Goal: Navigation & Orientation: Find specific page/section

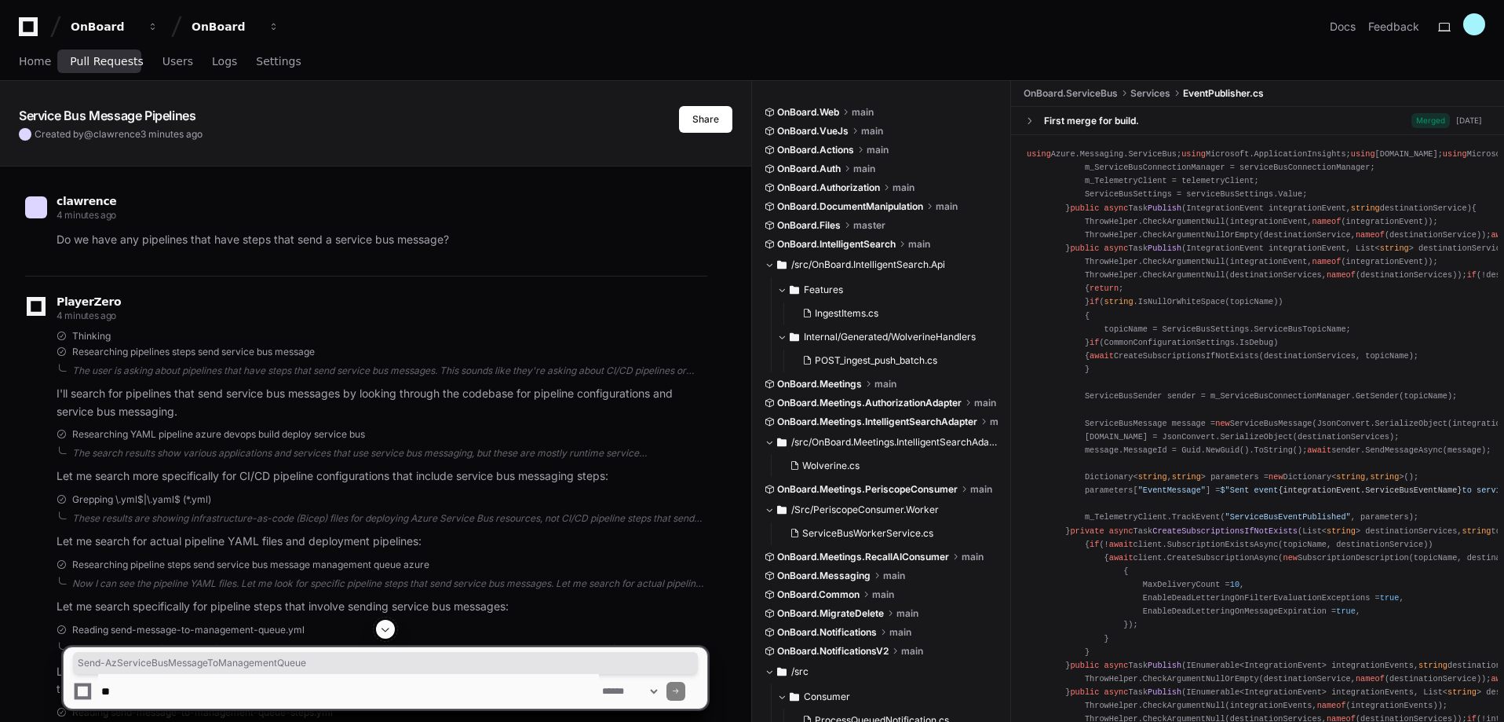
click at [109, 53] on link "Pull Requests" at bounding box center [106, 62] width 73 height 36
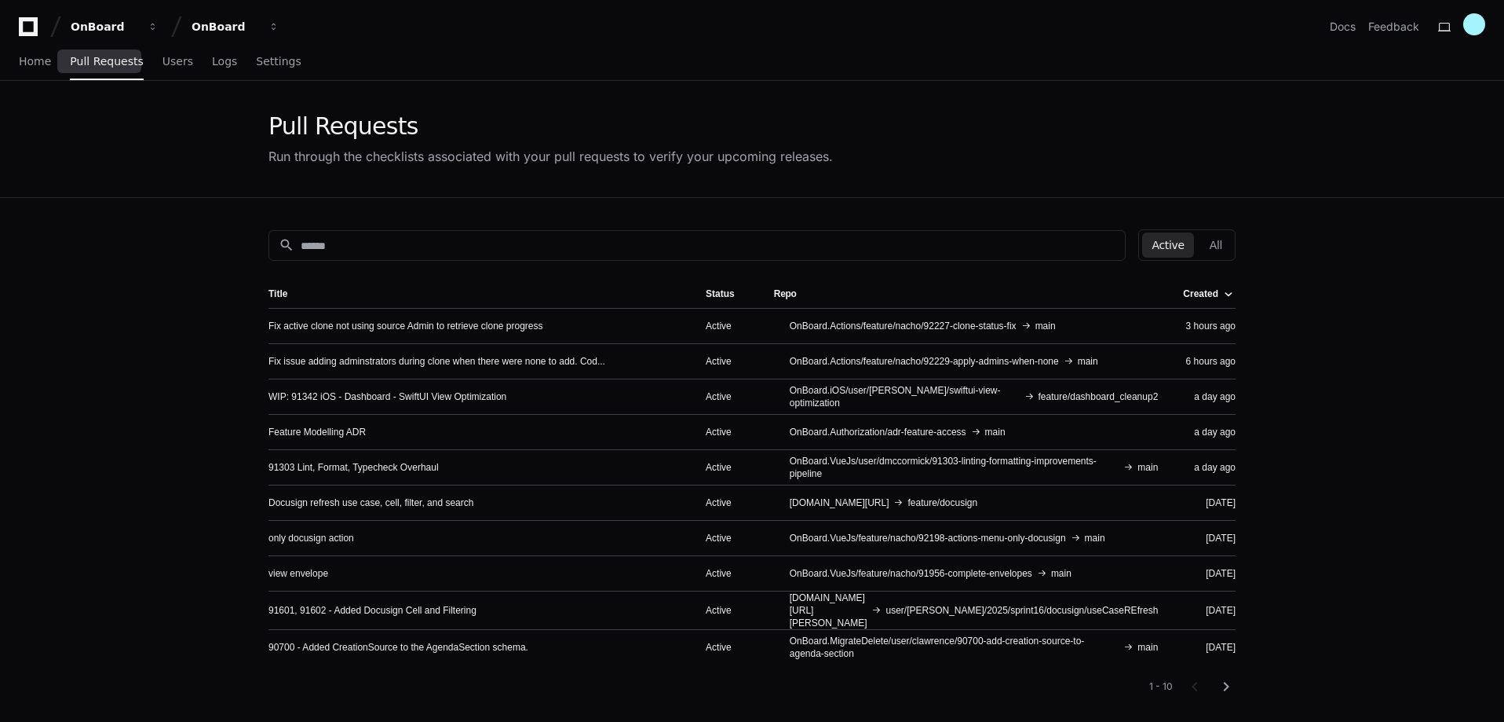
click at [49, 60] on div "Home Pull Requests Users Logs Settings" at bounding box center [160, 62] width 283 height 36
click at [33, 66] on span "Home" at bounding box center [35, 61] width 32 height 9
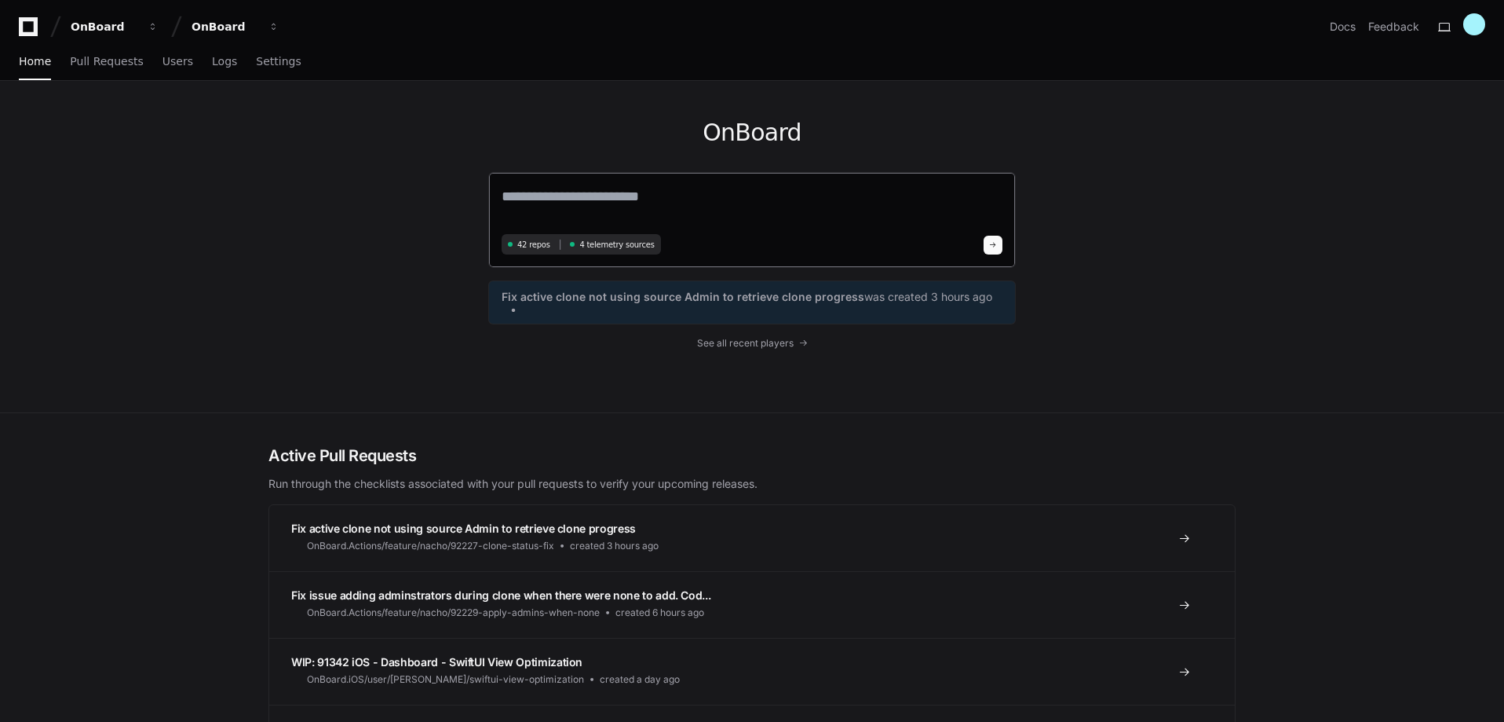
click at [638, 203] on textarea at bounding box center [752, 207] width 501 height 44
click at [167, 63] on span "Users" at bounding box center [178, 61] width 31 height 9
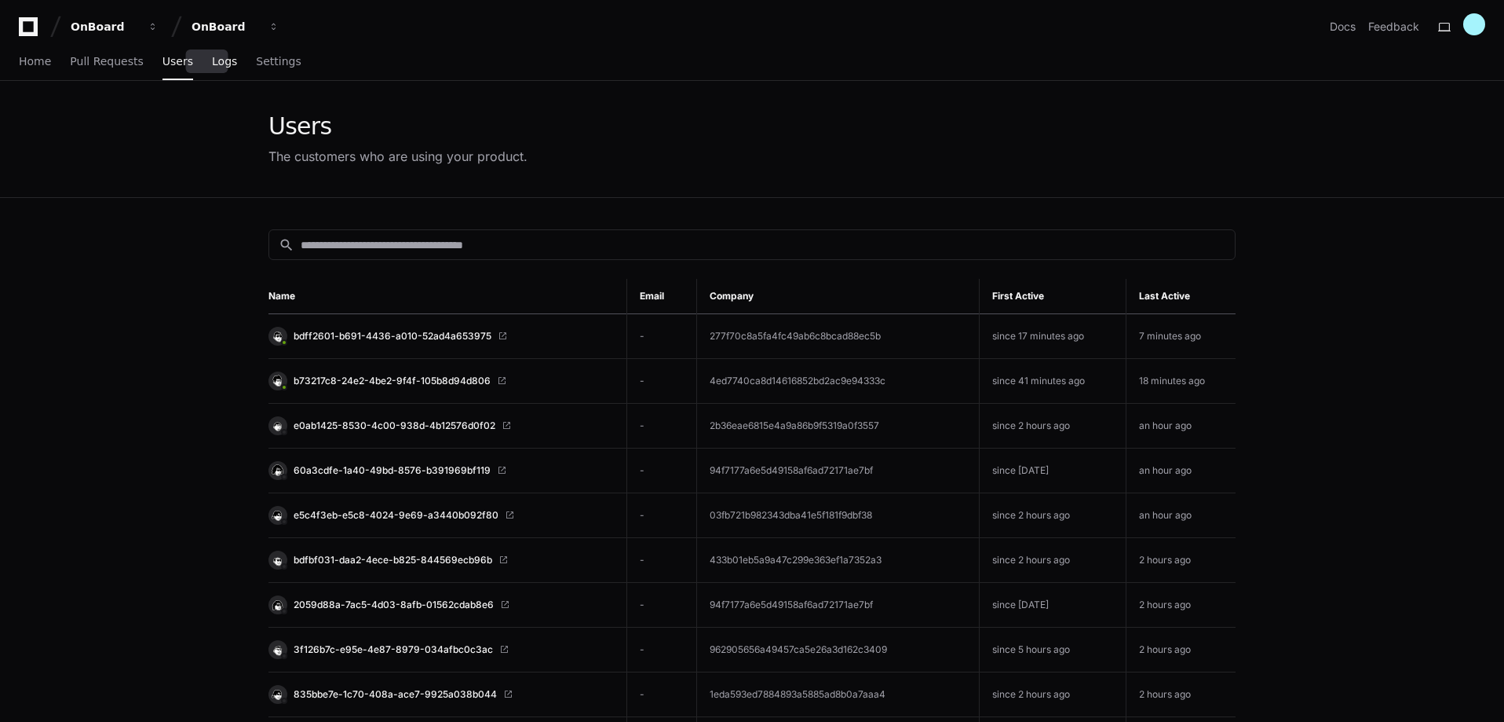
click at [212, 59] on span "Logs" at bounding box center [224, 61] width 25 height 9
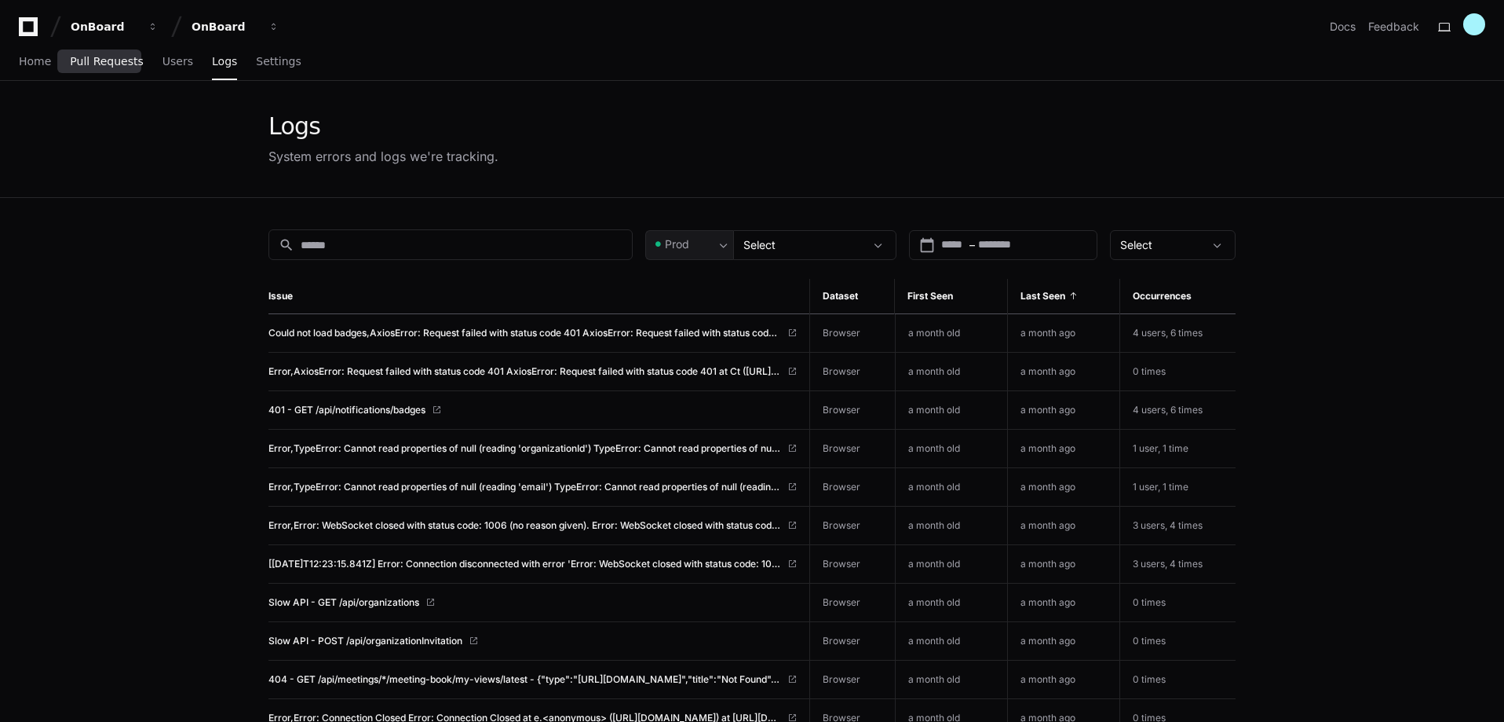
click at [87, 57] on span "Pull Requests" at bounding box center [106, 61] width 73 height 9
